Goal: Find specific page/section: Find specific page/section

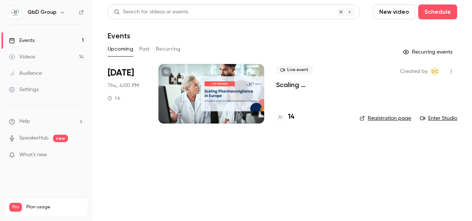
click at [25, 56] on div "Videos" at bounding box center [22, 56] width 26 height 7
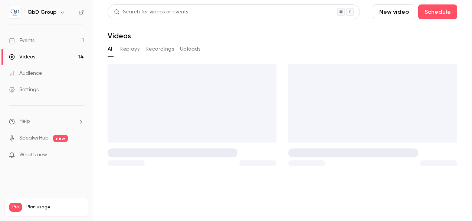
click at [24, 38] on div "Events" at bounding box center [22, 40] width 26 height 7
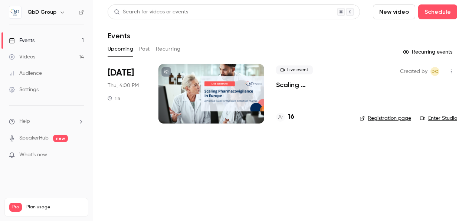
click at [292, 115] on h4 "16" at bounding box center [291, 117] width 6 height 10
